Goal: Find specific page/section: Find specific page/section

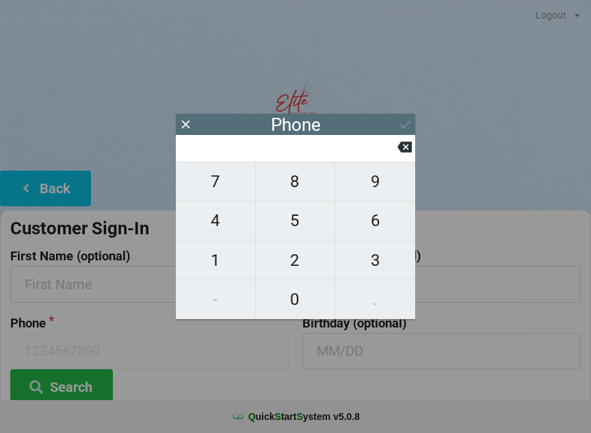
click at [221, 231] on span "4" at bounding box center [215, 220] width 79 height 29
type input "4"
click at [396, 141] on input "4" at bounding box center [289, 147] width 216 height 22
click at [411, 156] on button at bounding box center [405, 147] width 14 height 18
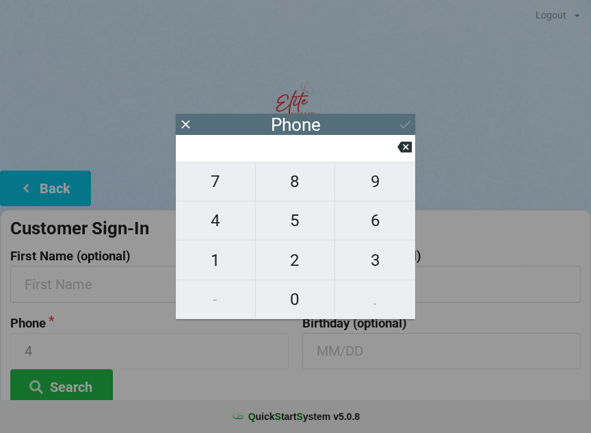
click at [387, 225] on span "6" at bounding box center [375, 220] width 80 height 29
type input "6"
click at [220, 228] on span "4" at bounding box center [215, 220] width 79 height 29
type input "64"
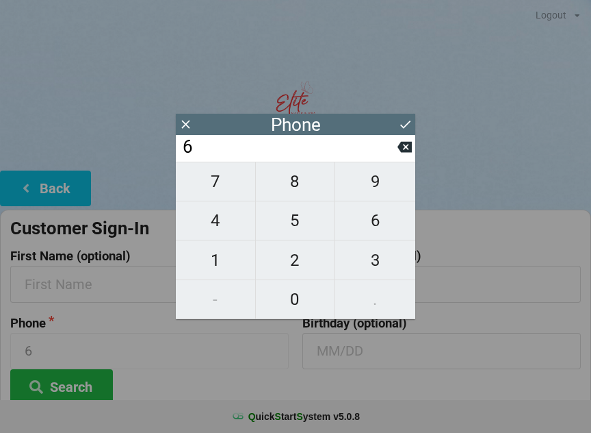
type input "64"
click at [383, 230] on span "6" at bounding box center [375, 220] width 80 height 29
type input "646"
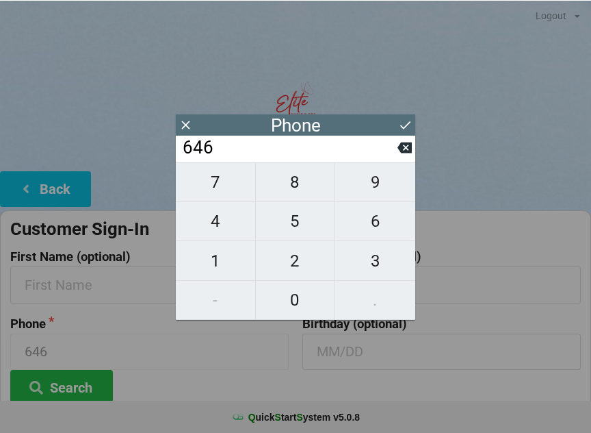
scroll to position [1, 0]
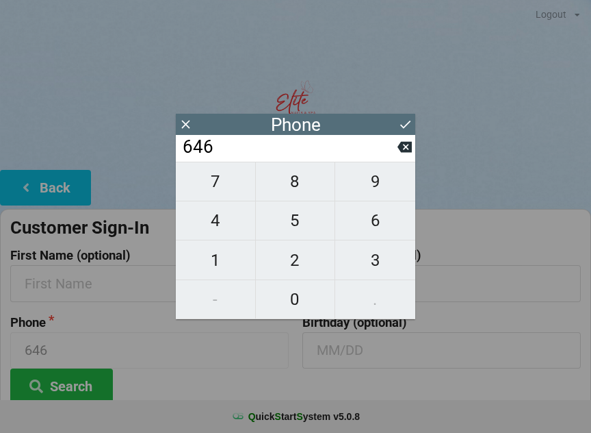
click at [297, 179] on span "8" at bounding box center [295, 181] width 79 height 29
type input "6468"
click at [298, 182] on span "8" at bounding box center [295, 181] width 79 height 29
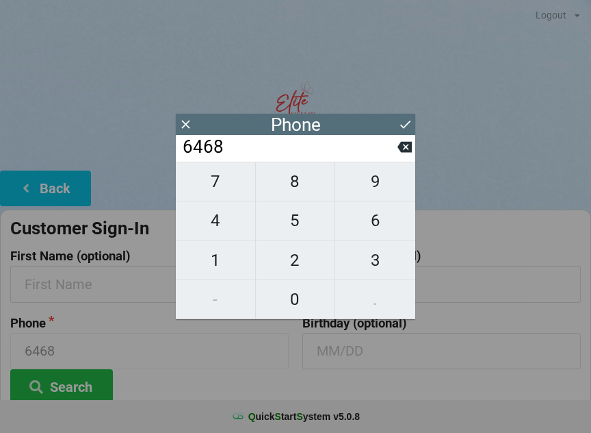
type input "64688"
click at [218, 265] on span "1" at bounding box center [215, 260] width 79 height 29
type input "646881"
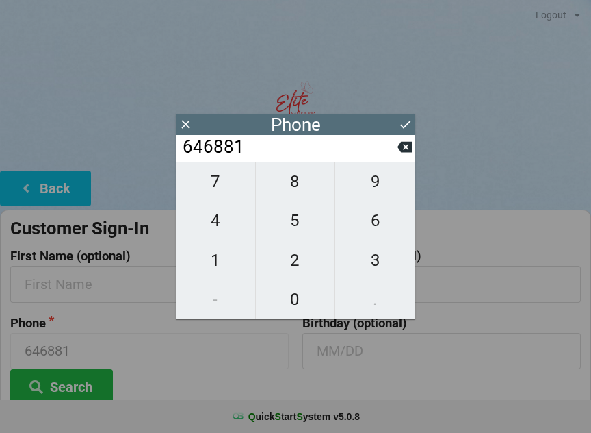
scroll to position [1, 0]
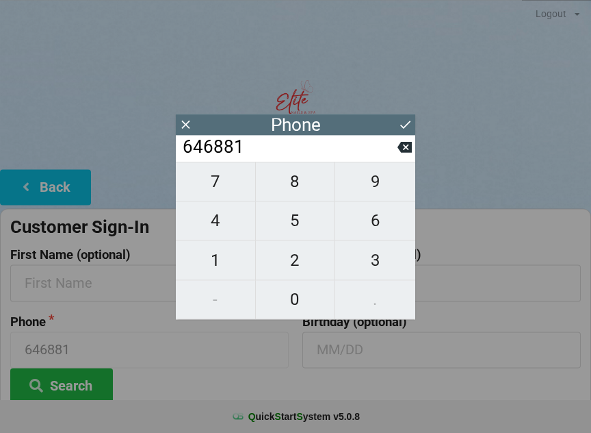
click at [382, 271] on span "3" at bounding box center [375, 260] width 80 height 29
type input "6468813"
click at [296, 187] on span "8" at bounding box center [295, 181] width 79 height 29
type input "64688138"
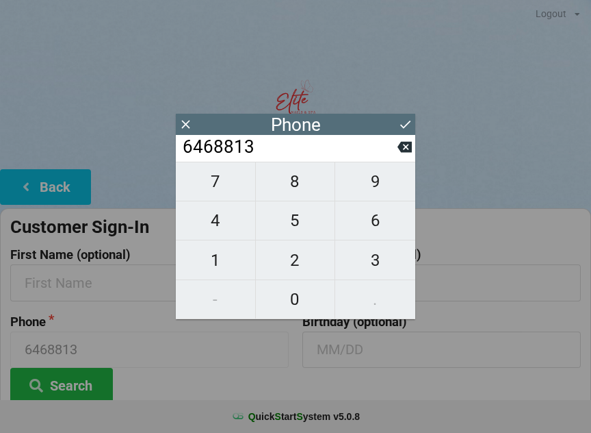
type input "64688138"
click at [220, 180] on span "7" at bounding box center [215, 181] width 79 height 29
type input "646881387"
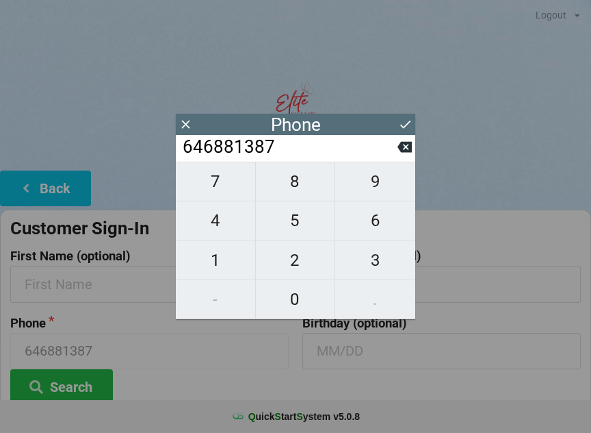
click at [301, 299] on span "0" at bounding box center [295, 299] width 79 height 29
type input "6468813870"
click at [77, 385] on button "Search" at bounding box center [61, 386] width 103 height 35
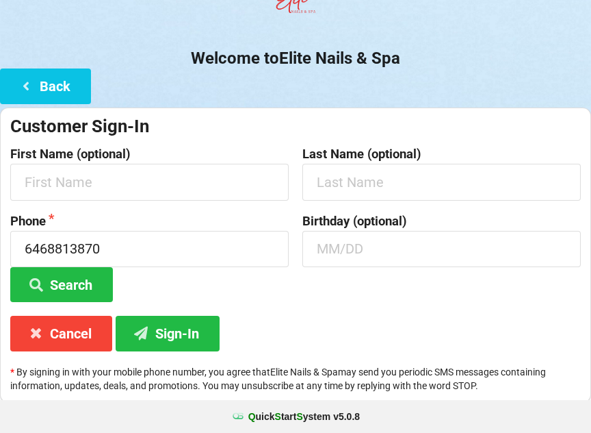
scroll to position [99, 0]
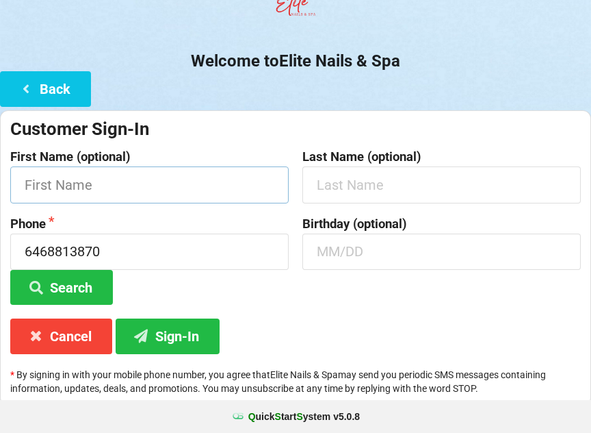
click at [69, 178] on input "text" at bounding box center [149, 184] width 279 height 36
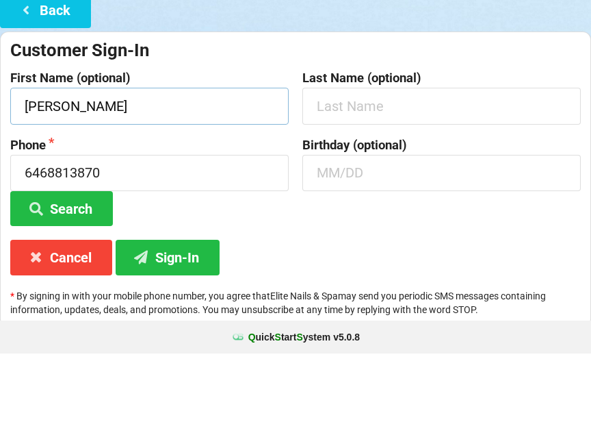
type input "[PERSON_NAME]"
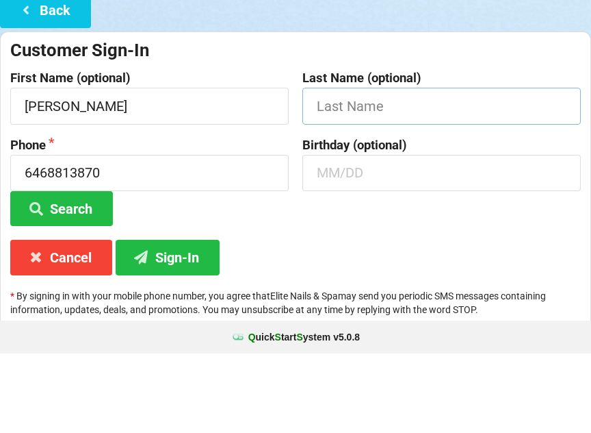
click at [427, 167] on input "text" at bounding box center [442, 185] width 279 height 36
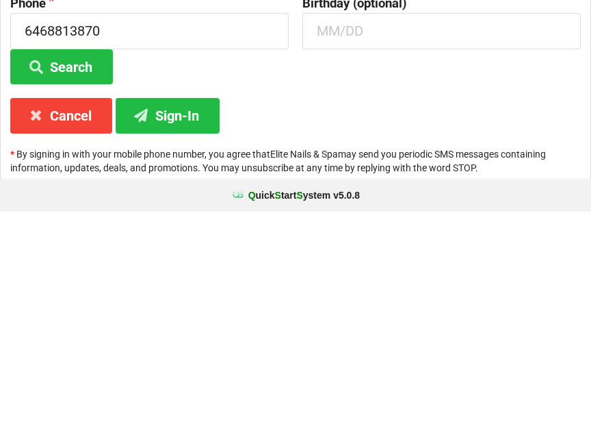
scroll to position [102, 0]
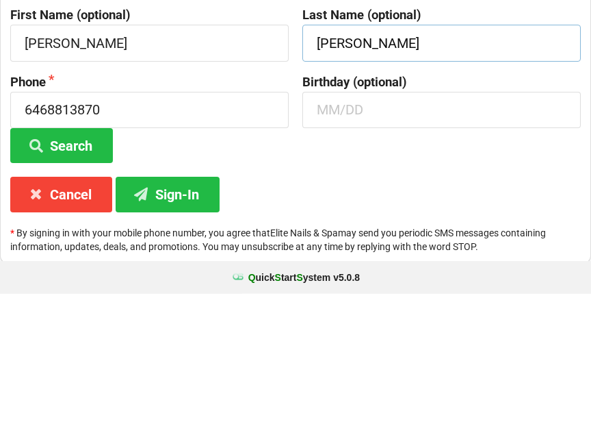
type input "[PERSON_NAME]"
click at [364, 231] on input "text" at bounding box center [442, 249] width 279 height 36
type input "11/22"
click at [172, 316] on button "Sign-In" at bounding box center [168, 333] width 104 height 35
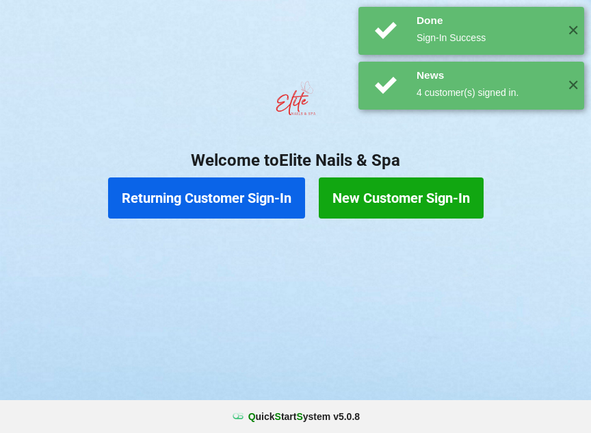
scroll to position [0, 0]
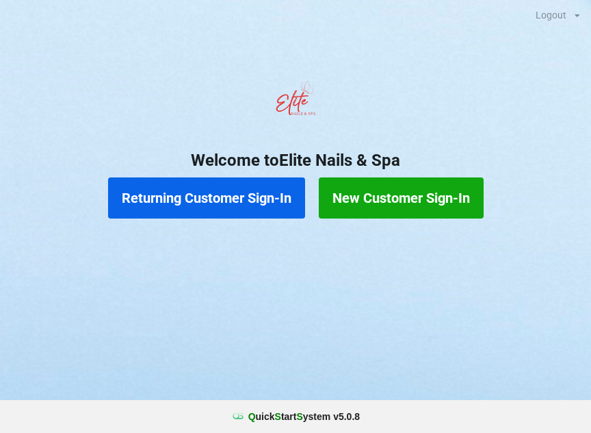
click at [202, 198] on button "Returning Customer Sign-In" at bounding box center [206, 197] width 197 height 41
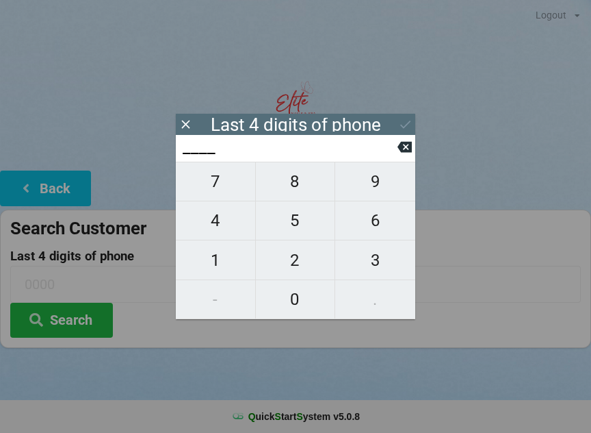
click at [293, 192] on span "8" at bounding box center [295, 181] width 79 height 29
type input "8___"
click at [411, 150] on icon at bounding box center [405, 147] width 14 height 11
click at [221, 230] on span "4" at bounding box center [215, 220] width 79 height 29
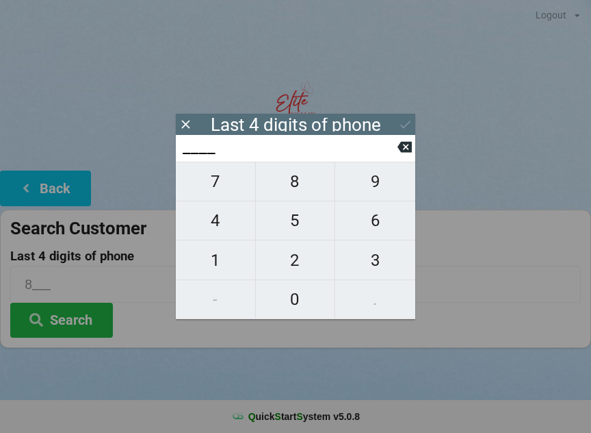
type input "4___"
click at [217, 273] on span "1" at bounding box center [215, 260] width 79 height 29
type input "41__"
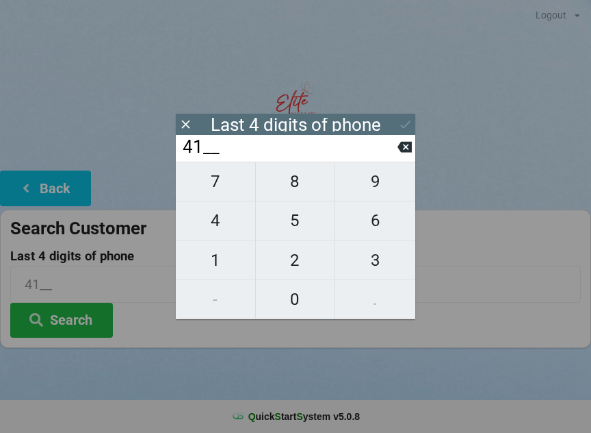
click at [294, 271] on span "2" at bounding box center [295, 260] width 79 height 29
type input "412_"
click at [406, 156] on button at bounding box center [405, 147] width 14 height 18
click at [224, 234] on span "4" at bounding box center [215, 220] width 79 height 29
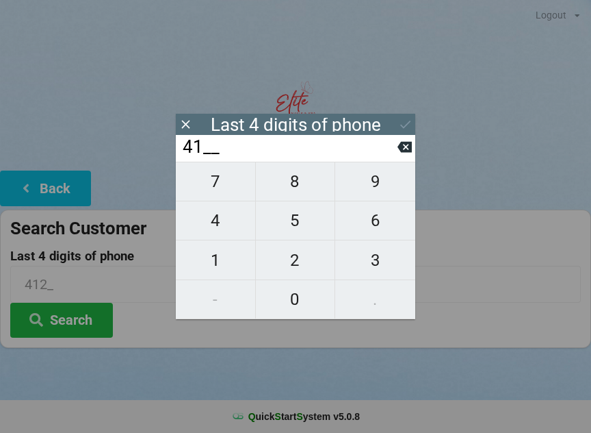
type input "414_"
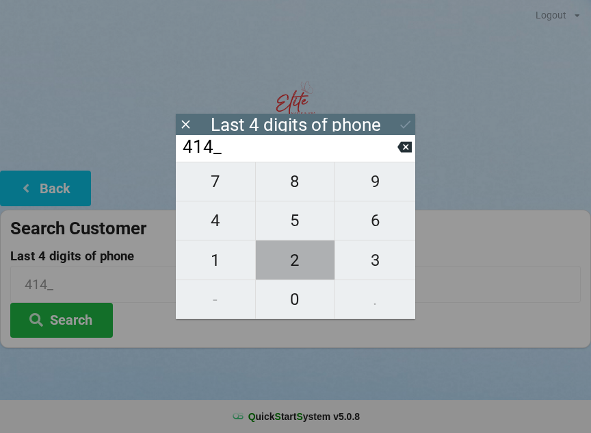
click at [305, 269] on span "2" at bounding box center [295, 260] width 79 height 29
type input "4142"
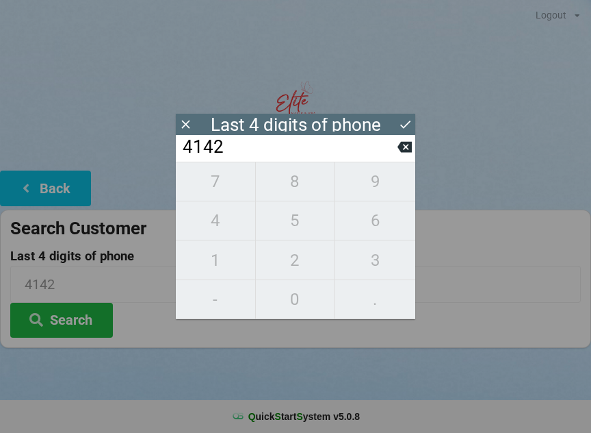
click at [69, 323] on button "Search" at bounding box center [61, 320] width 103 height 35
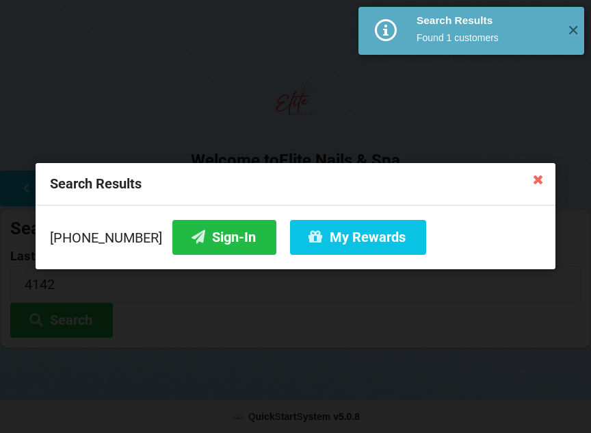
click at [203, 238] on button "Sign-In" at bounding box center [224, 237] width 104 height 35
